Goal: Navigation & Orientation: Find specific page/section

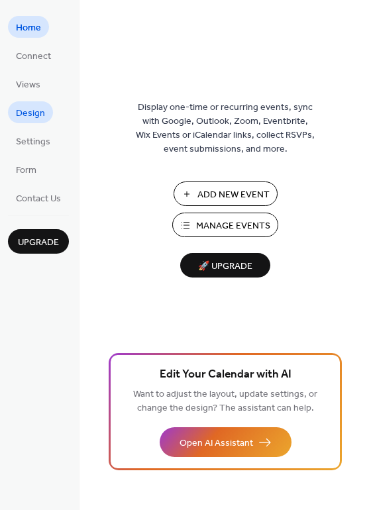
click at [23, 119] on span "Design" at bounding box center [30, 114] width 29 height 14
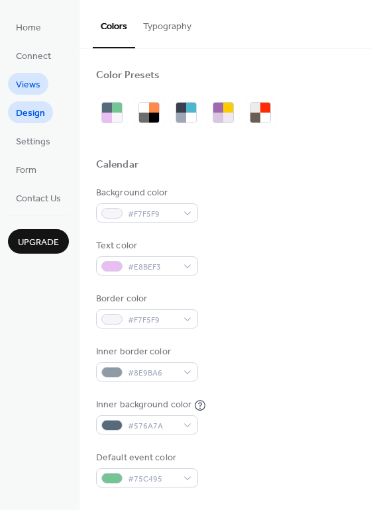
click at [30, 87] on span "Views" at bounding box center [28, 85] width 25 height 14
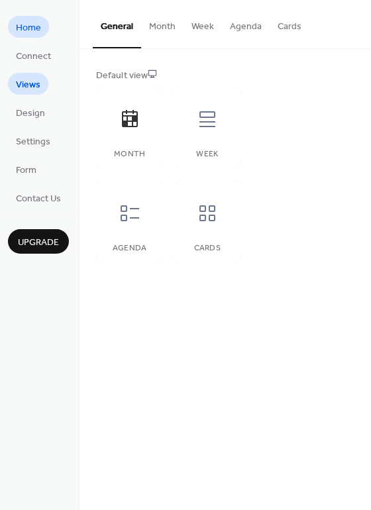
click at [27, 32] on span "Home" at bounding box center [28, 28] width 25 height 14
